Goal: Task Accomplishment & Management: Use online tool/utility

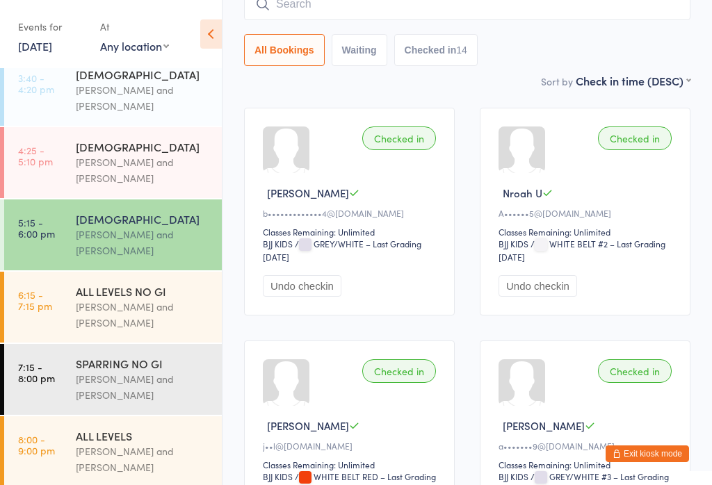
scroll to position [357, 0]
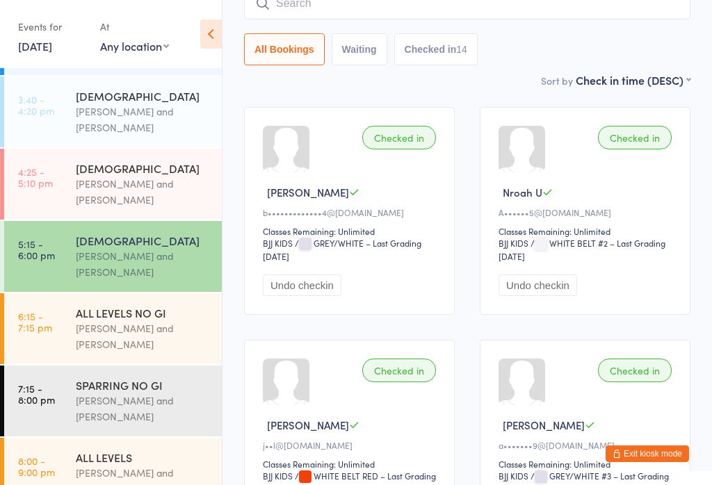
click at [149, 393] on div "[PERSON_NAME] and [PERSON_NAME]" at bounding box center [143, 409] width 134 height 32
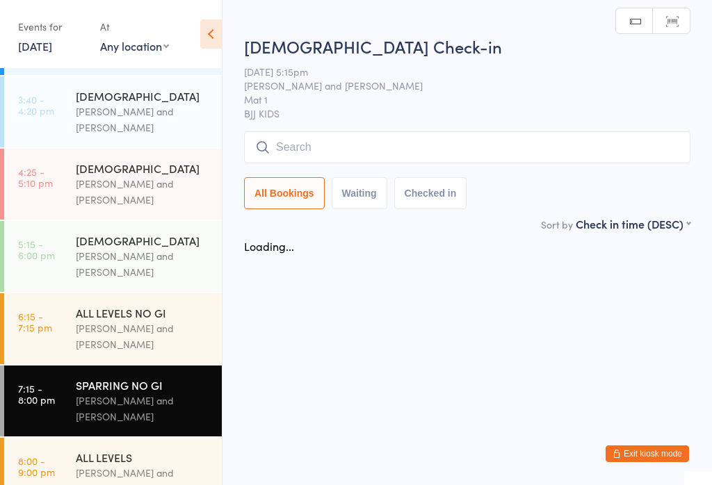
click at [152, 467] on div "[PERSON_NAME] and [PERSON_NAME]" at bounding box center [143, 481] width 134 height 32
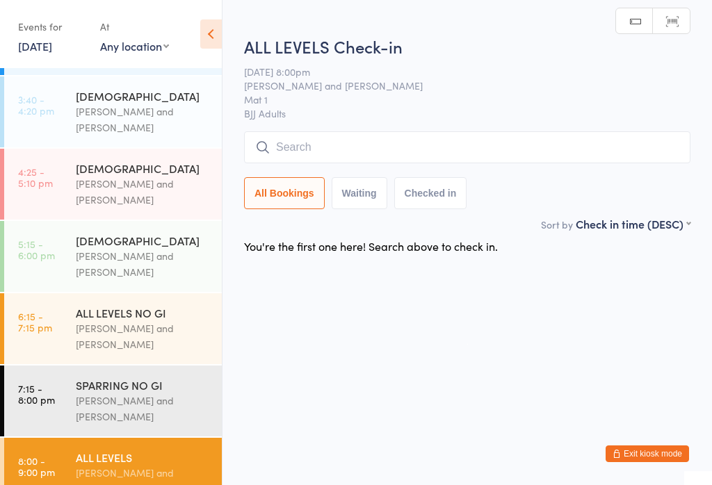
click at [127, 332] on div "[PERSON_NAME] and [PERSON_NAME]" at bounding box center [143, 336] width 134 height 32
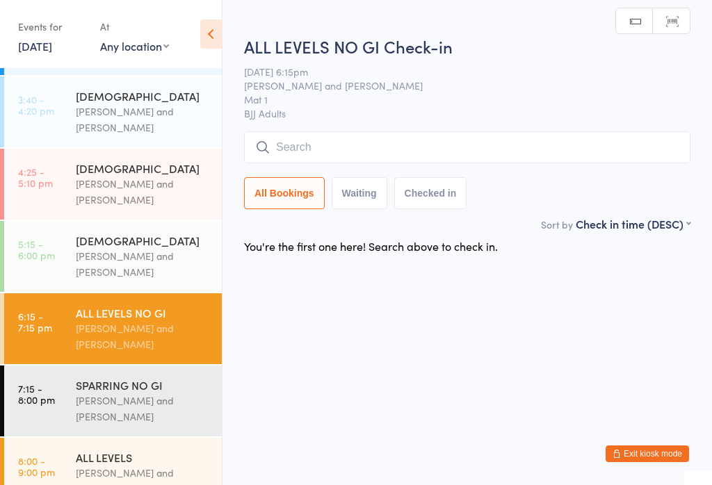
click at [607, 149] on input "search" at bounding box center [467, 147] width 446 height 32
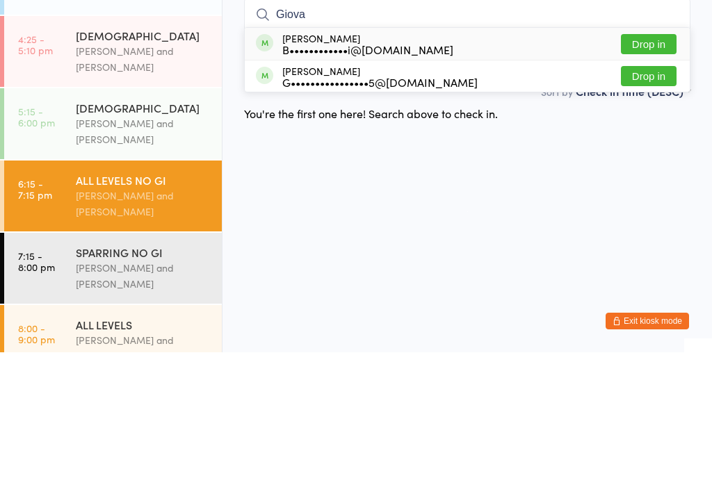
type input "Giova"
click at [645, 199] on button "Drop in" at bounding box center [649, 209] width 56 height 20
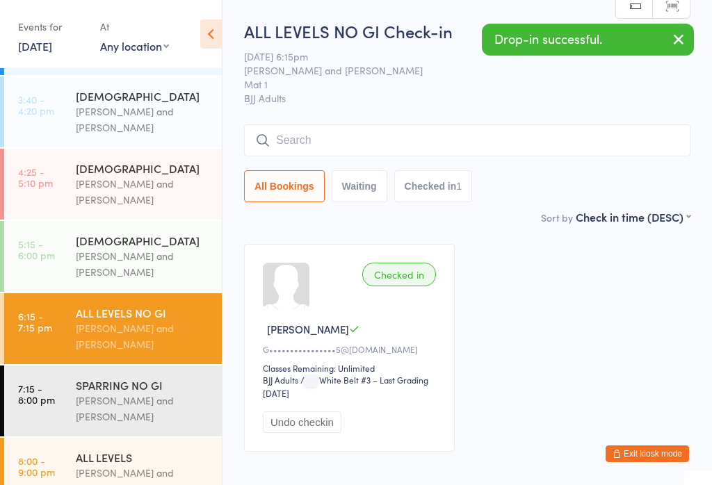
click at [159, 398] on div "[PERSON_NAME] and [PERSON_NAME]" at bounding box center [143, 409] width 134 height 32
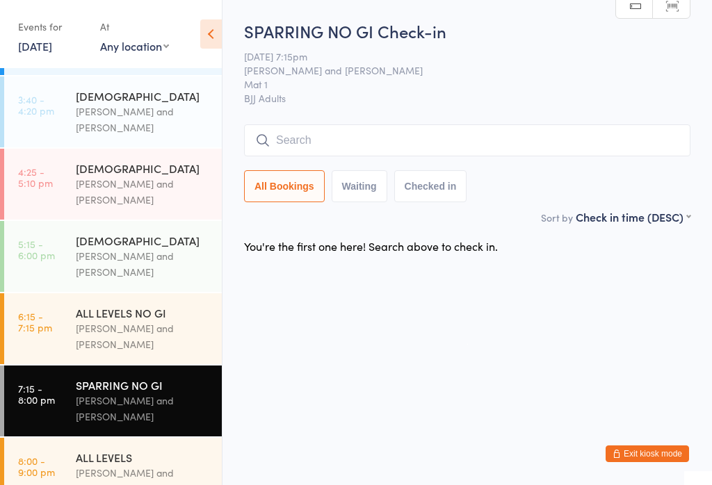
click at [120, 322] on div "[PERSON_NAME] and [PERSON_NAME]" at bounding box center [143, 336] width 134 height 32
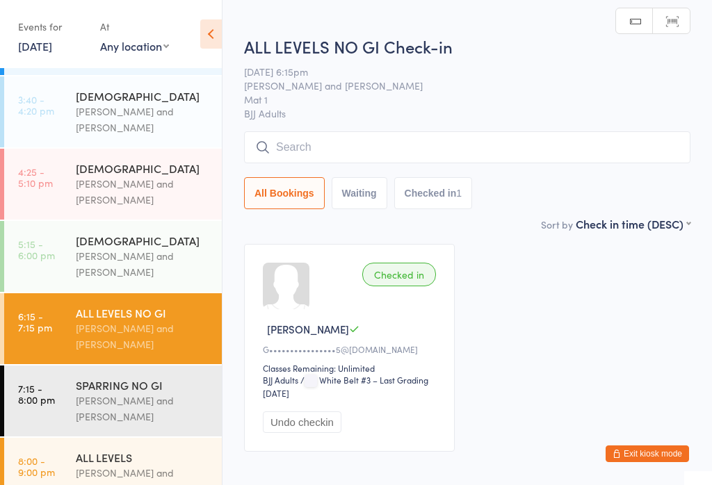
click at [129, 393] on div "[PERSON_NAME] and [PERSON_NAME]" at bounding box center [143, 409] width 134 height 32
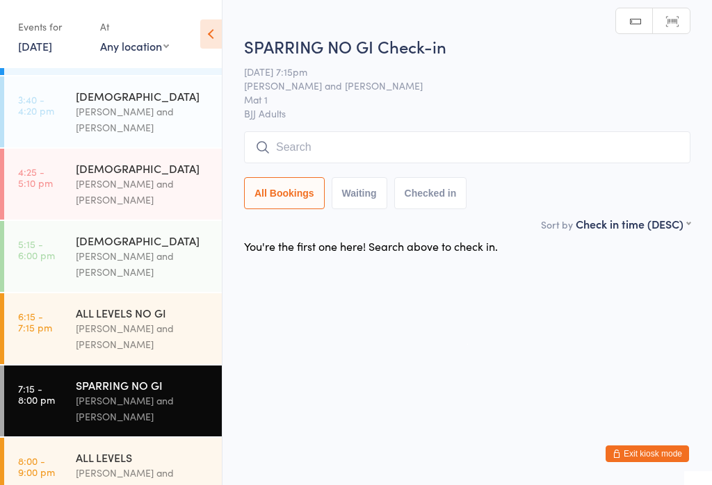
click at [152, 320] on div "[PERSON_NAME] and [PERSON_NAME]" at bounding box center [143, 336] width 134 height 32
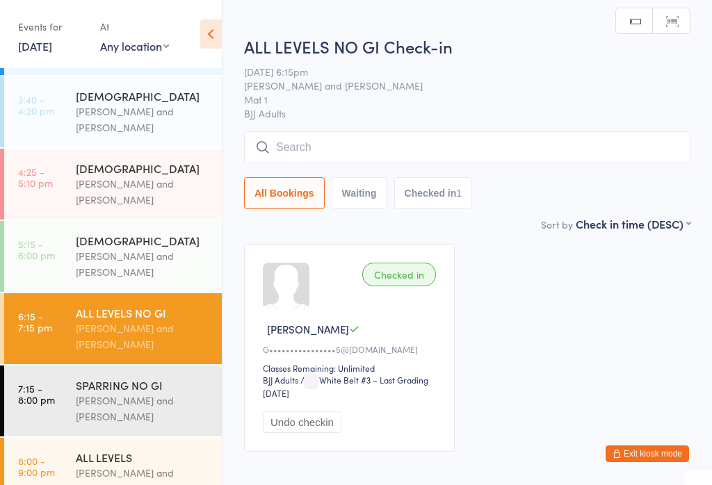
click at [349, 152] on input "search" at bounding box center [467, 147] width 446 height 32
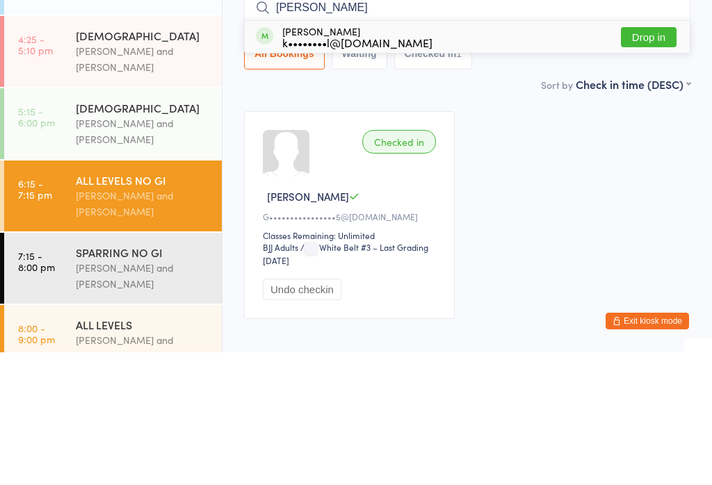
type input "[PERSON_NAME]"
click at [659, 160] on button "Drop in" at bounding box center [649, 170] width 56 height 20
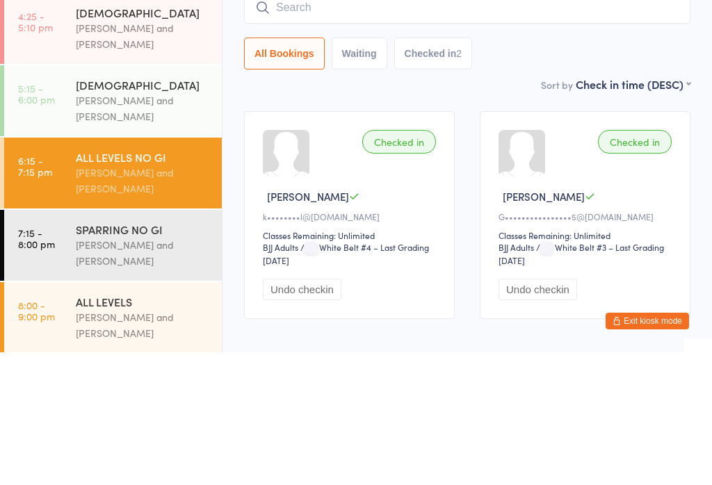
scroll to position [379, 0]
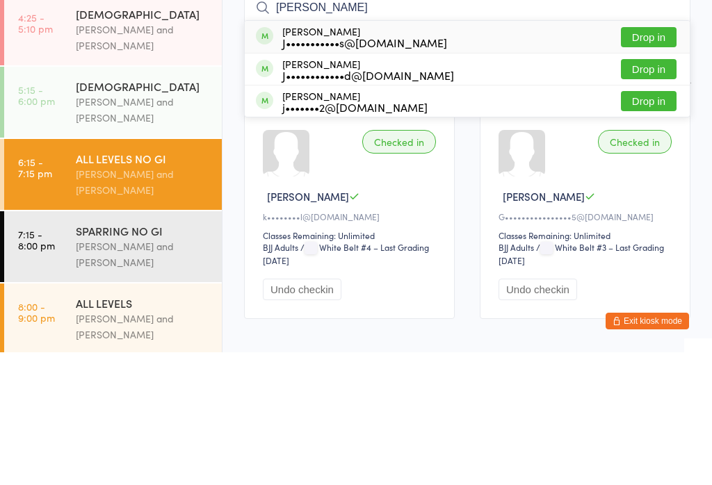
type input "[PERSON_NAME]"
click at [662, 192] on button "Drop in" at bounding box center [649, 202] width 56 height 20
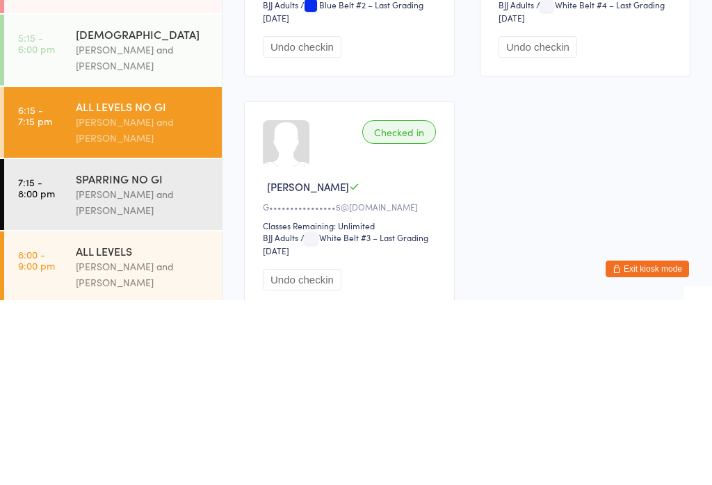
click at [150, 356] on div "SPARRING NO GI" at bounding box center [143, 363] width 134 height 15
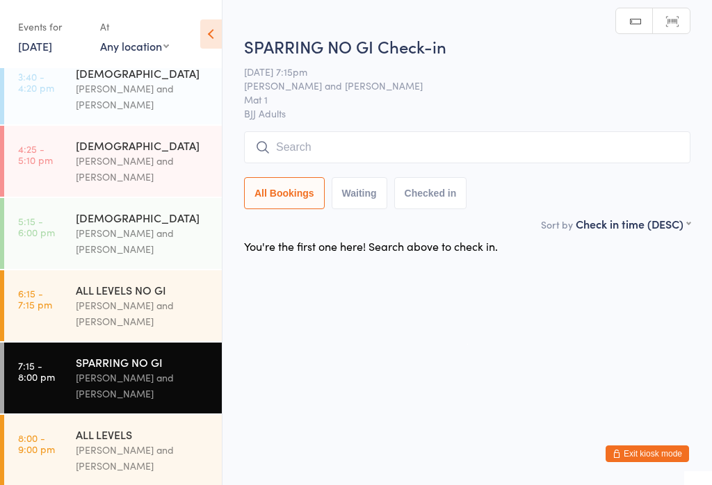
scroll to position [379, 0]
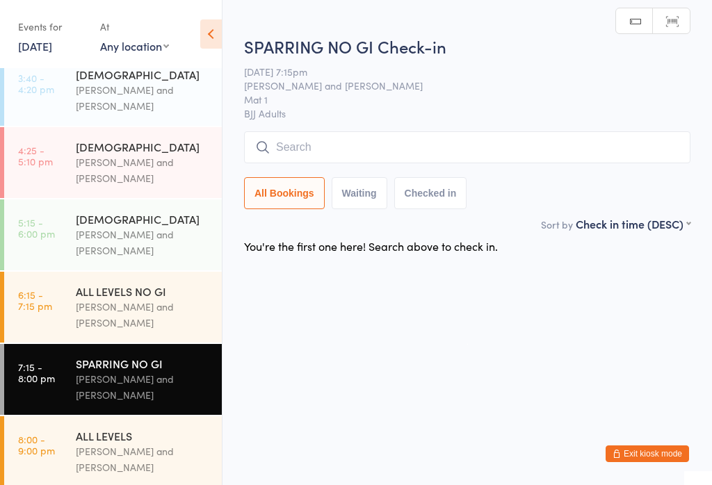
click at [165, 299] on div "[PERSON_NAME] and [PERSON_NAME]" at bounding box center [143, 315] width 134 height 32
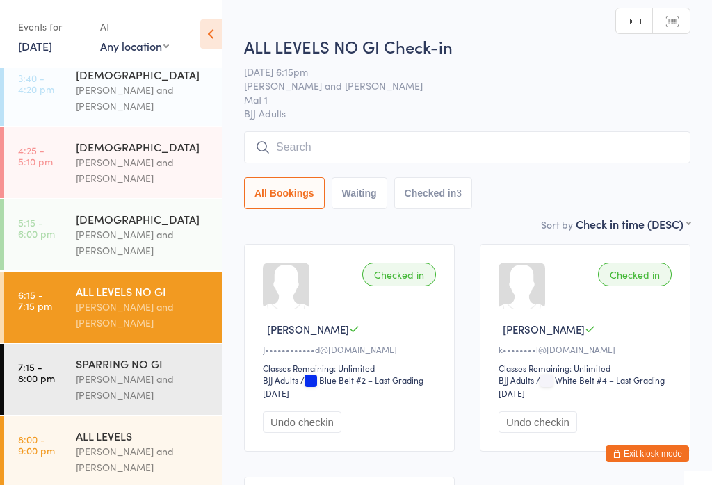
click at [512, 157] on input "search" at bounding box center [467, 147] width 446 height 32
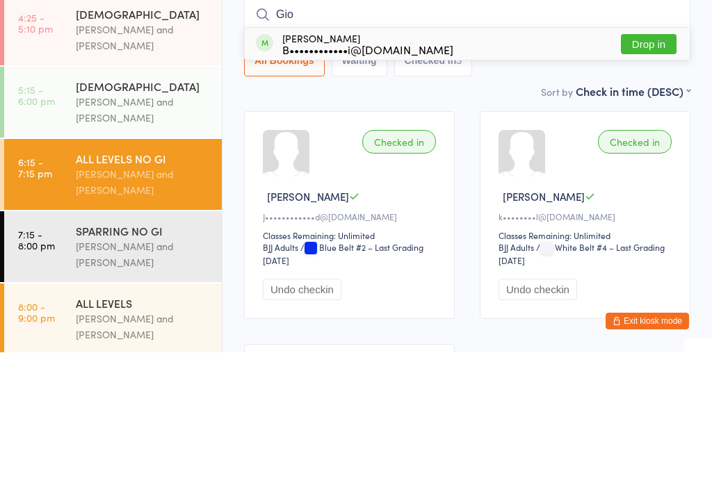
type input "Gio"
click at [656, 167] on button "Drop in" at bounding box center [649, 177] width 56 height 20
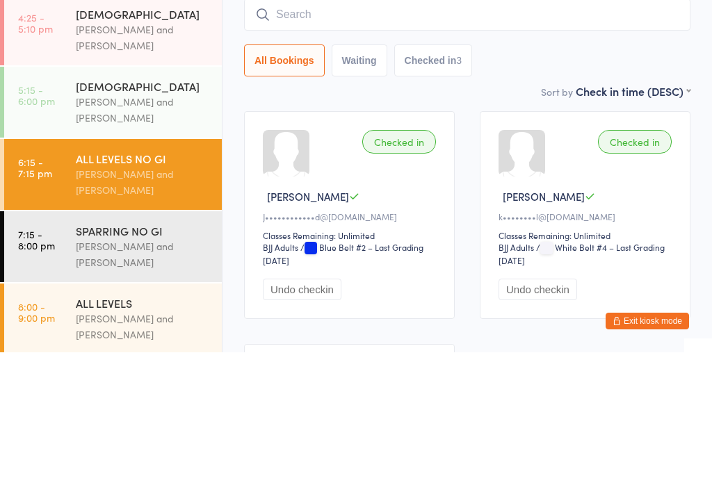
scroll to position [133, 0]
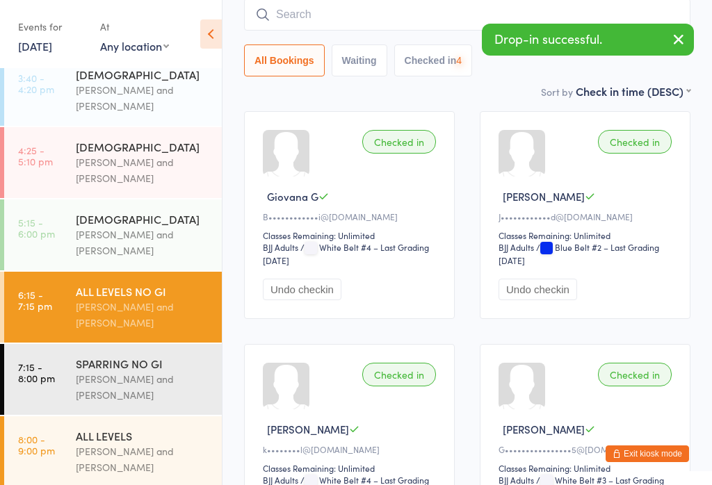
click at [143, 375] on div "[PERSON_NAME] and [PERSON_NAME]" at bounding box center [143, 387] width 134 height 32
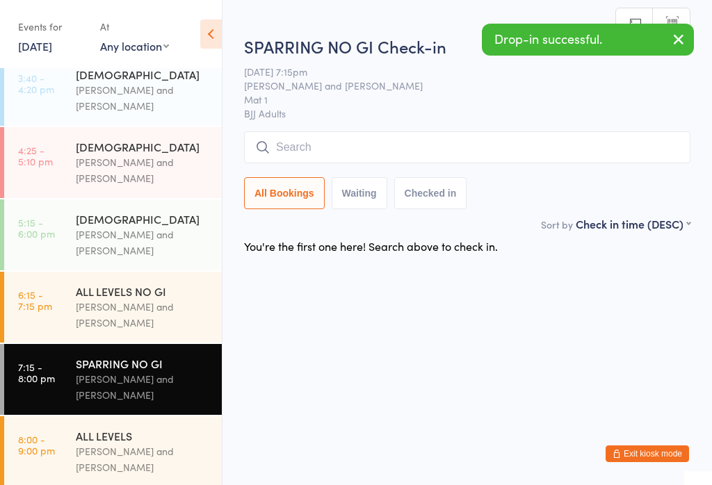
click at [471, 147] on input "search" at bounding box center [467, 147] width 446 height 32
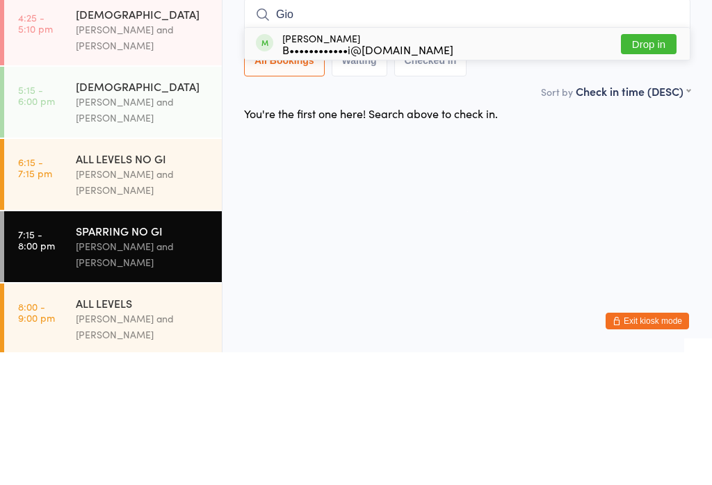
type input "Gio"
click at [664, 167] on button "Drop in" at bounding box center [649, 177] width 56 height 20
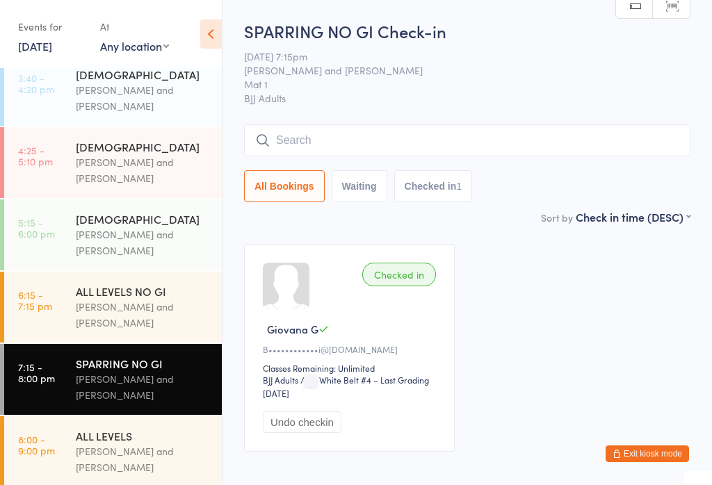
click at [505, 140] on input "search" at bounding box center [467, 140] width 446 height 32
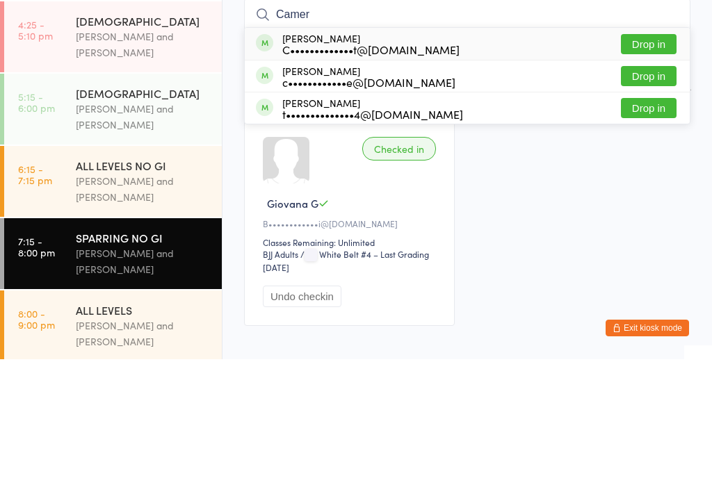
type input "Camer"
click at [432, 170] on div "C•••••••••••••t@[DOMAIN_NAME]" at bounding box center [370, 175] width 177 height 11
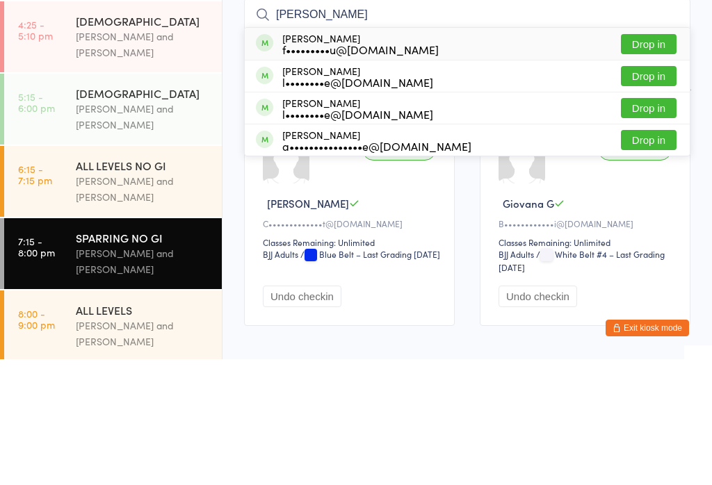
type input "[PERSON_NAME]"
click at [653, 160] on button "Drop in" at bounding box center [649, 170] width 56 height 20
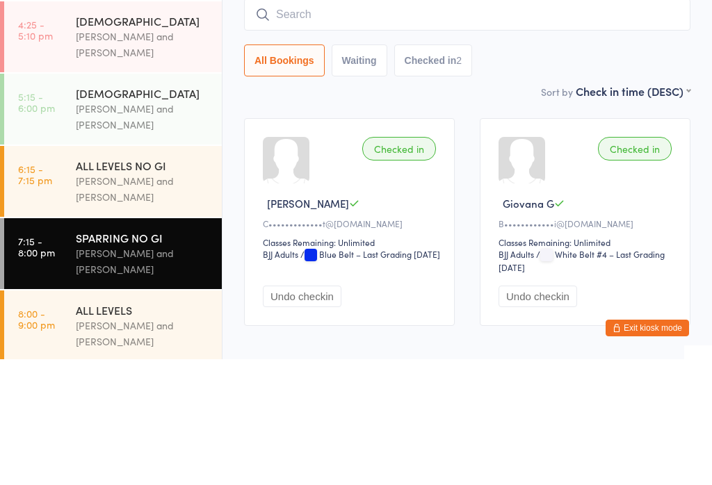
scroll to position [81, 0]
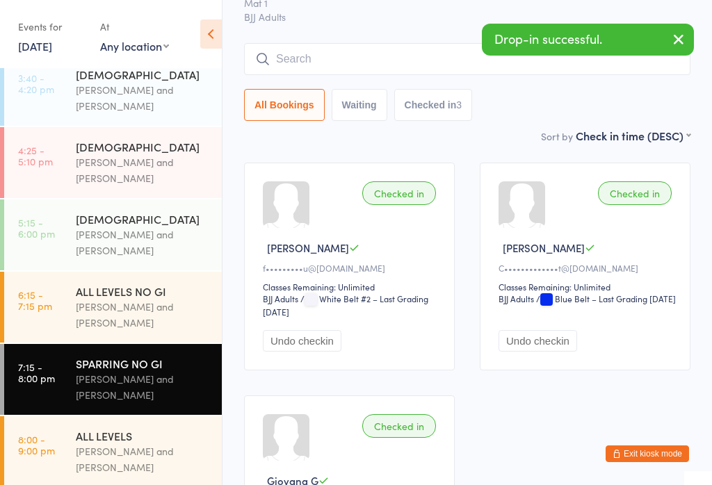
click at [402, 60] on input "search" at bounding box center [467, 59] width 446 height 32
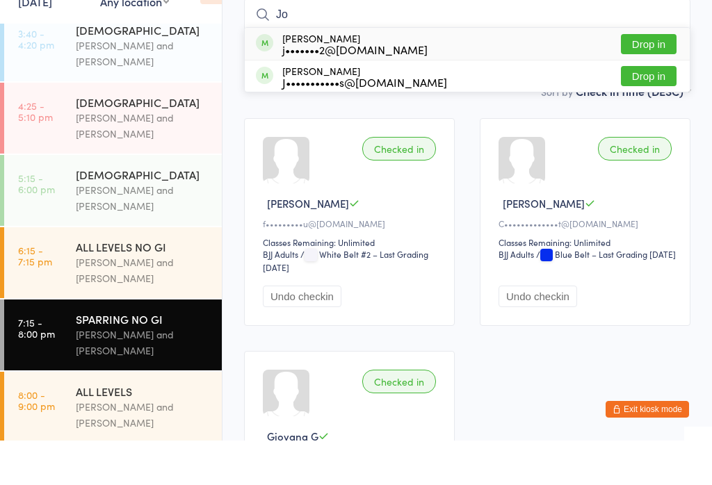
type input "Jo"
click at [647, 79] on button "Drop in" at bounding box center [649, 89] width 56 height 20
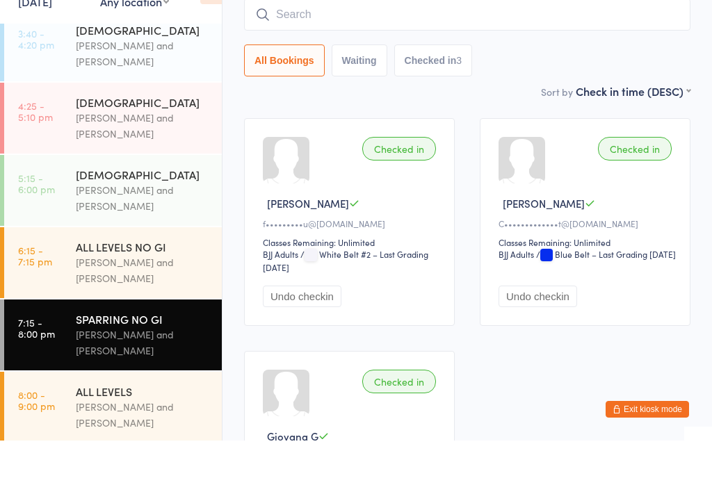
scroll to position [126, 0]
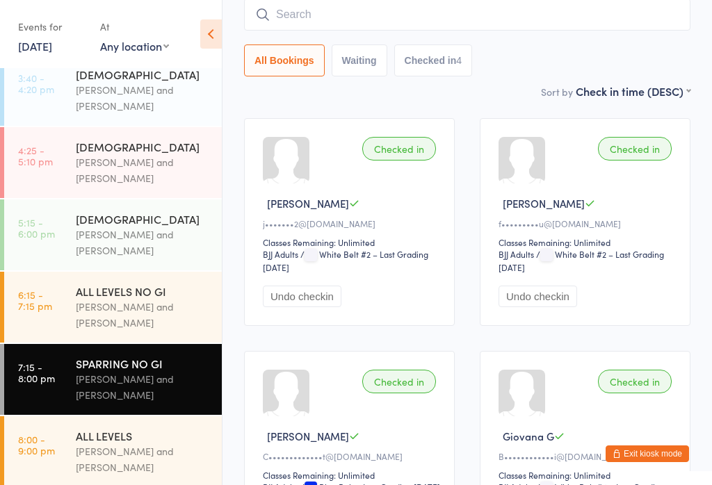
click at [352, 17] on input "search" at bounding box center [467, 15] width 446 height 32
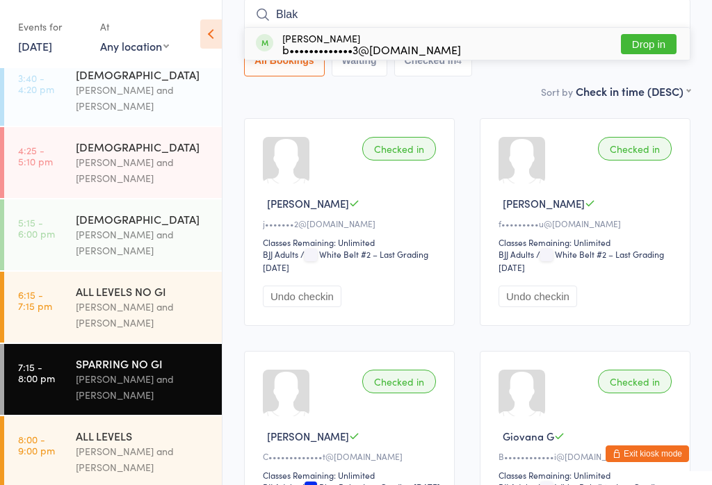
type input "Blak"
click at [653, 41] on button "Drop in" at bounding box center [649, 44] width 56 height 20
